Goal: Go to known website: Access a specific website the user already knows

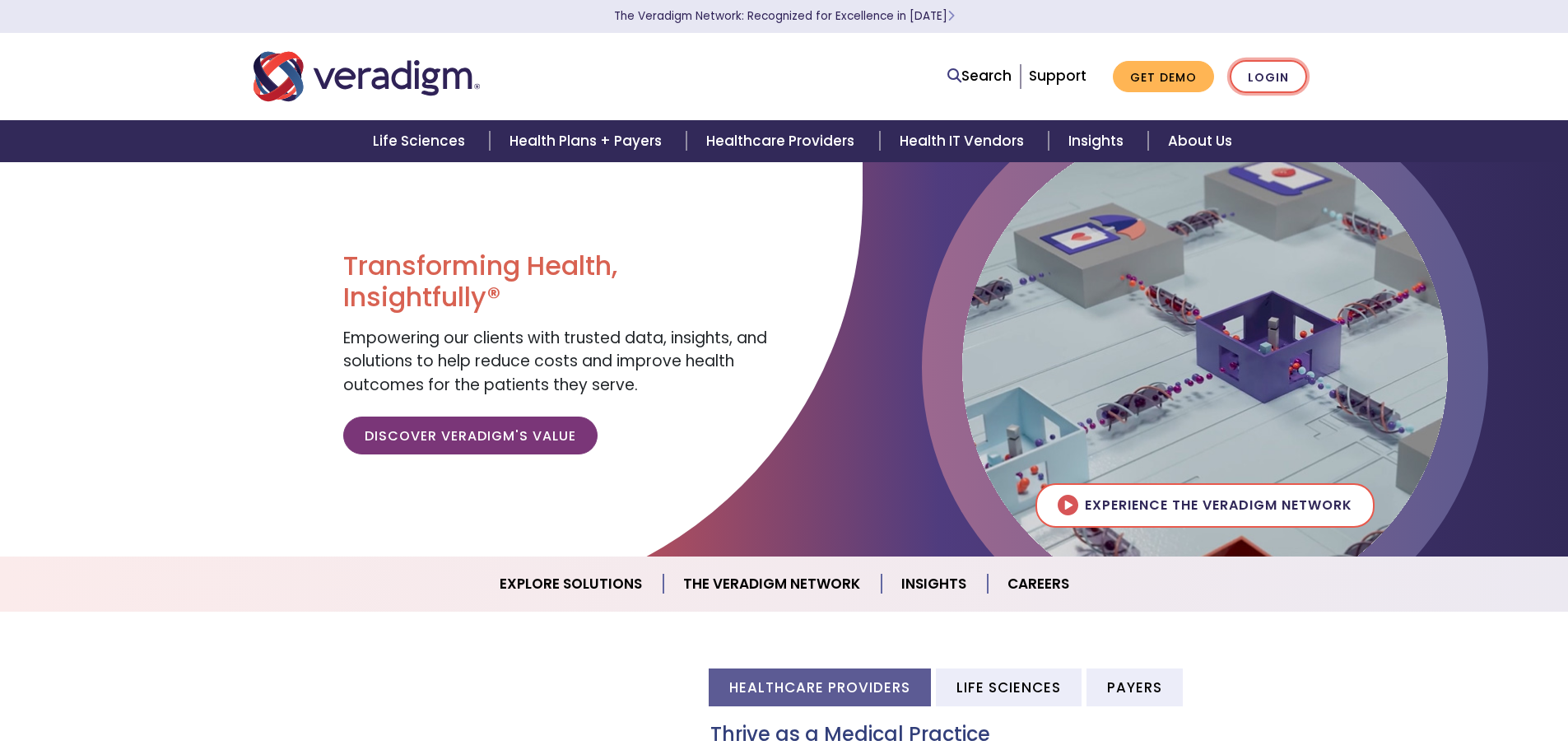
click at [1271, 83] on link "Login" at bounding box center [1269, 77] width 78 height 34
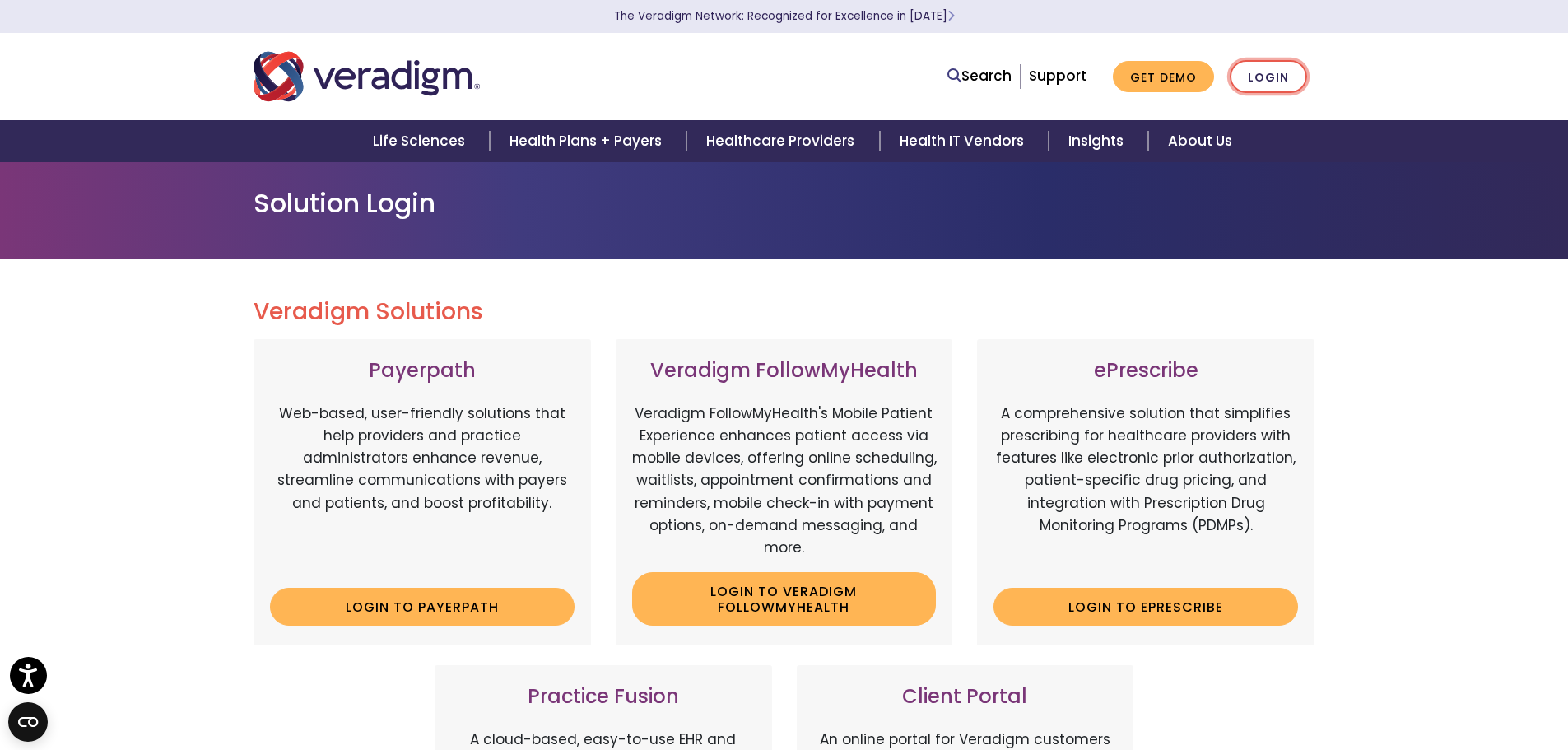
click at [1293, 78] on link "Login" at bounding box center [1269, 77] width 78 height 34
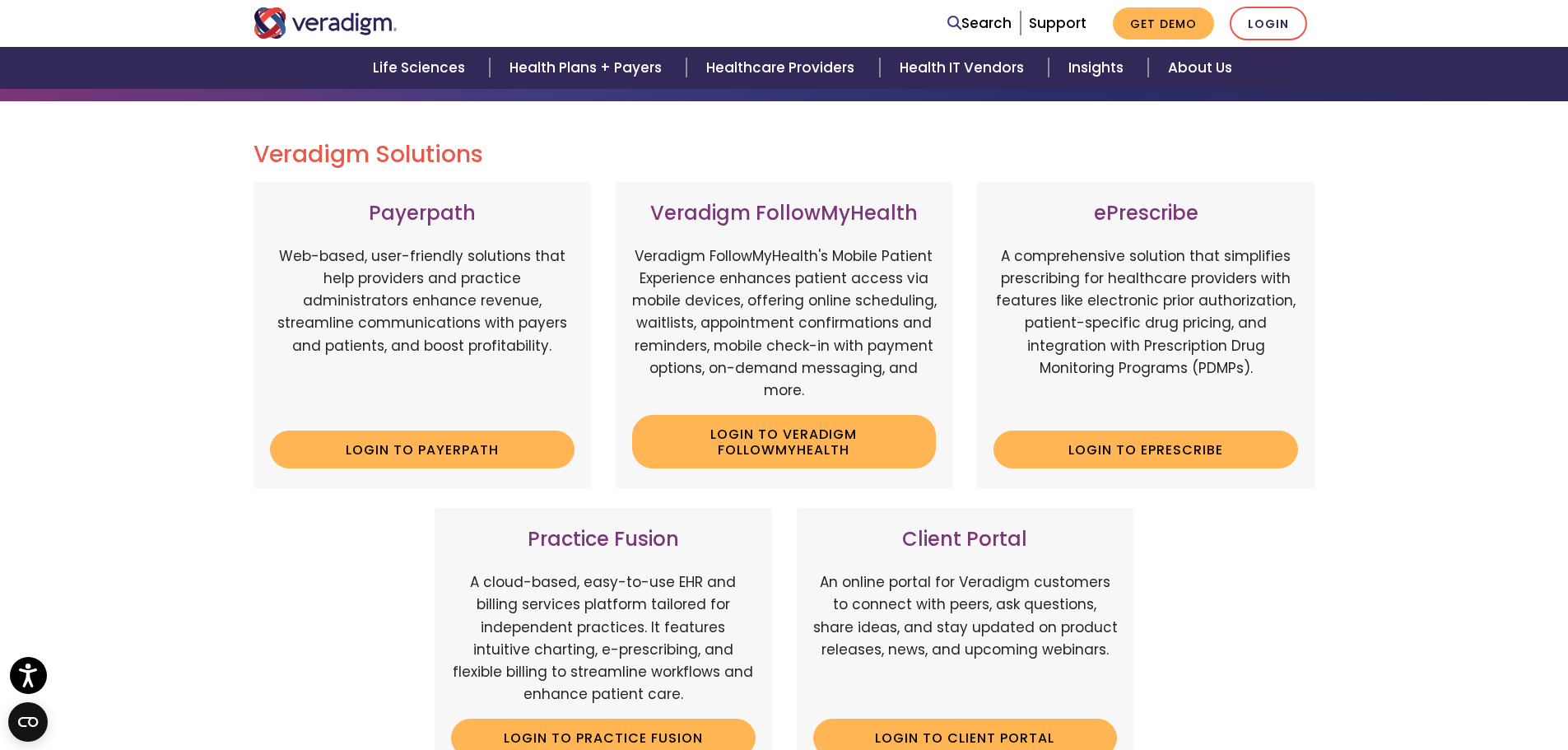
scroll to position [165, 0]
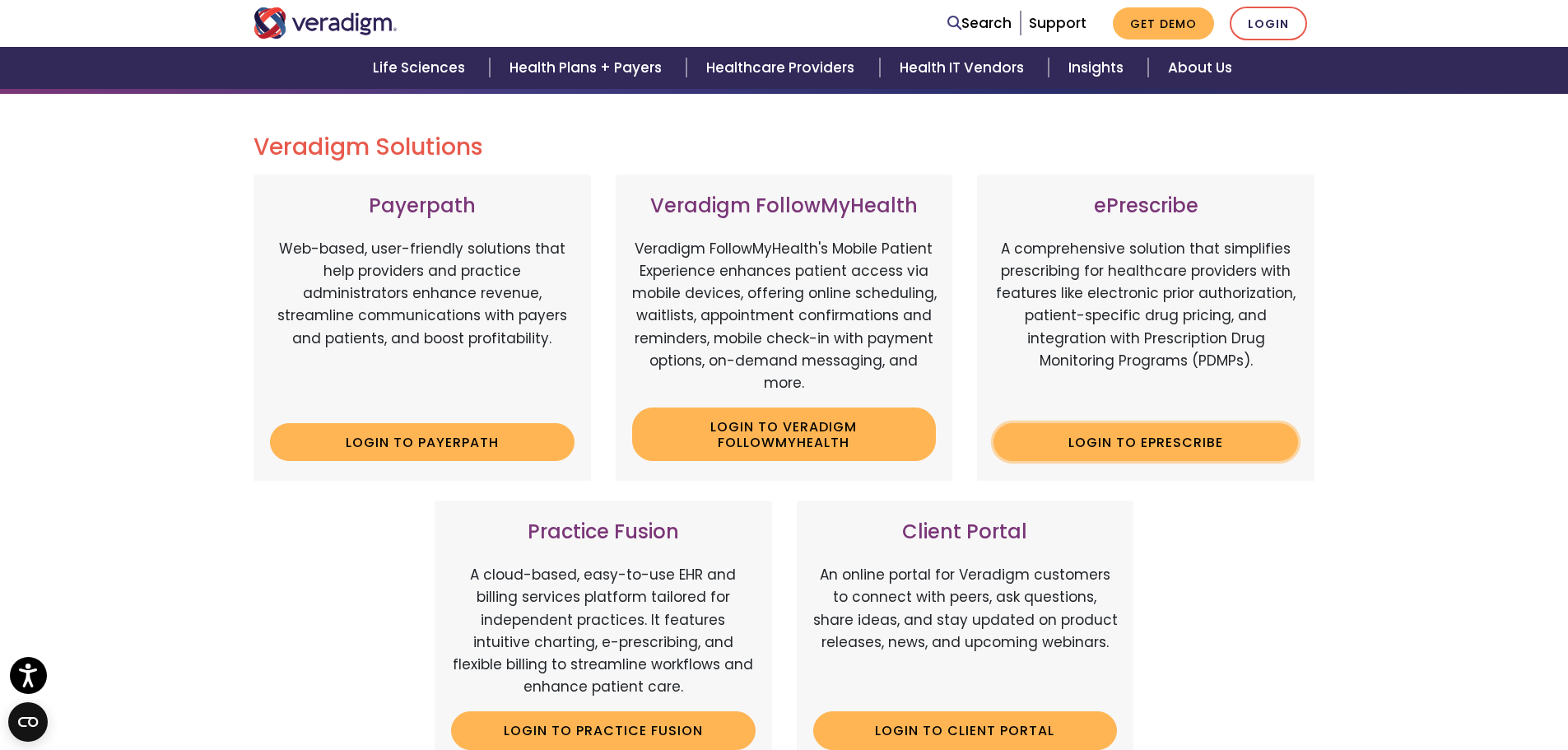
click at [1091, 434] on link "Login to ePrescribe" at bounding box center [1145, 442] width 304 height 38
